Goal: Information Seeking & Learning: Learn about a topic

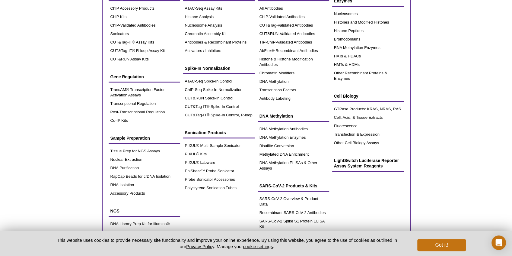
scroll to position [40, 0]
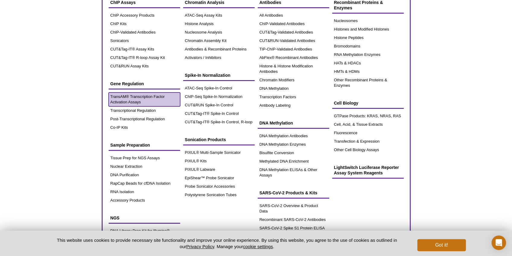
click at [141, 99] on link "TransAM® Transcription Factor Activation Assays" at bounding box center [145, 99] width 72 height 14
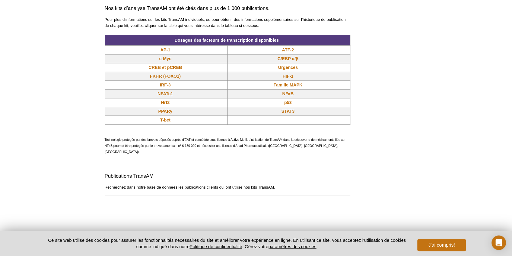
scroll to position [524, 0]
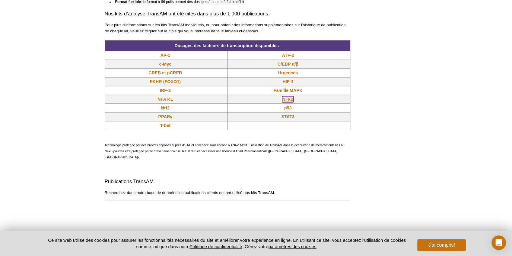
click at [290, 99] on font "NFκB" at bounding box center [287, 99] width 11 height 5
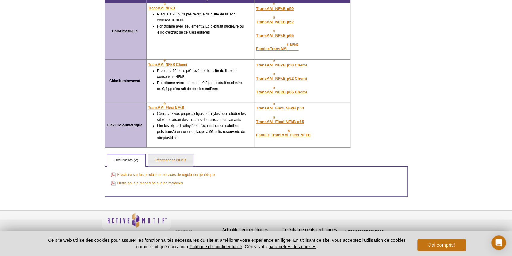
scroll to position [165, 0]
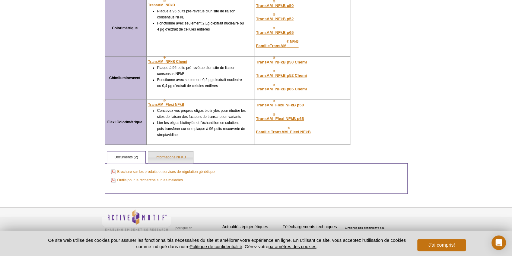
click at [172, 155] on font "Informations NFKB" at bounding box center [170, 157] width 30 height 4
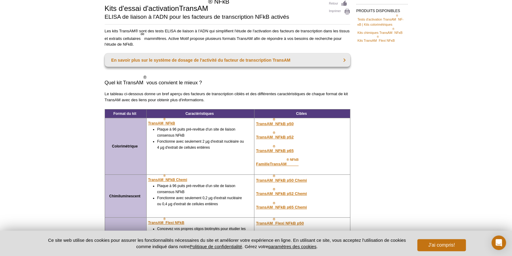
scroll to position [0, 0]
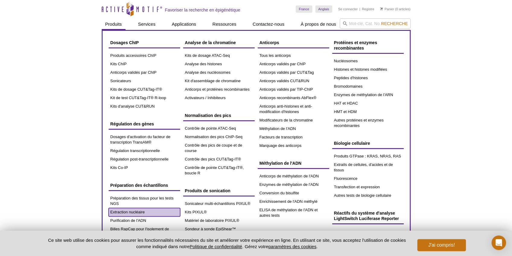
click at [134, 212] on font "Extraction nucléaire" at bounding box center [127, 211] width 34 height 5
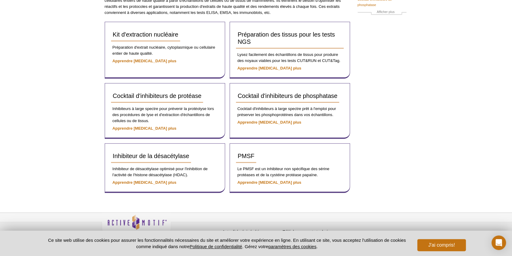
scroll to position [80, 0]
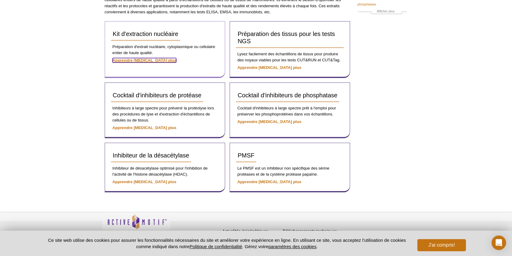
click at [152, 59] on font "Apprendre encore plus" at bounding box center [145, 60] width 64 height 5
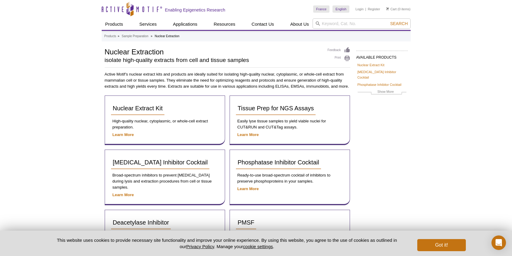
scroll to position [68, 0]
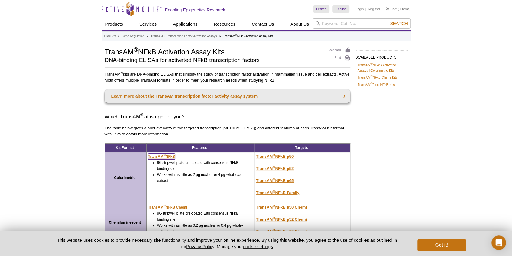
click at [166, 157] on u "TransAM ® NFkB" at bounding box center [161, 156] width 27 height 4
